Goal: Task Accomplishment & Management: Use online tool/utility

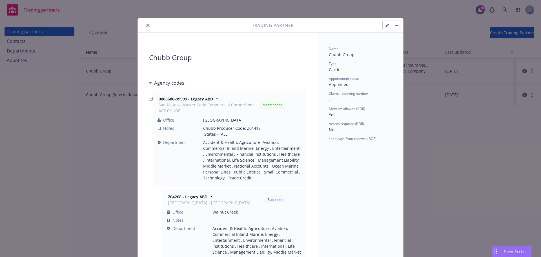
scroll to position [56, 0]
